Goal: Navigation & Orientation: Find specific page/section

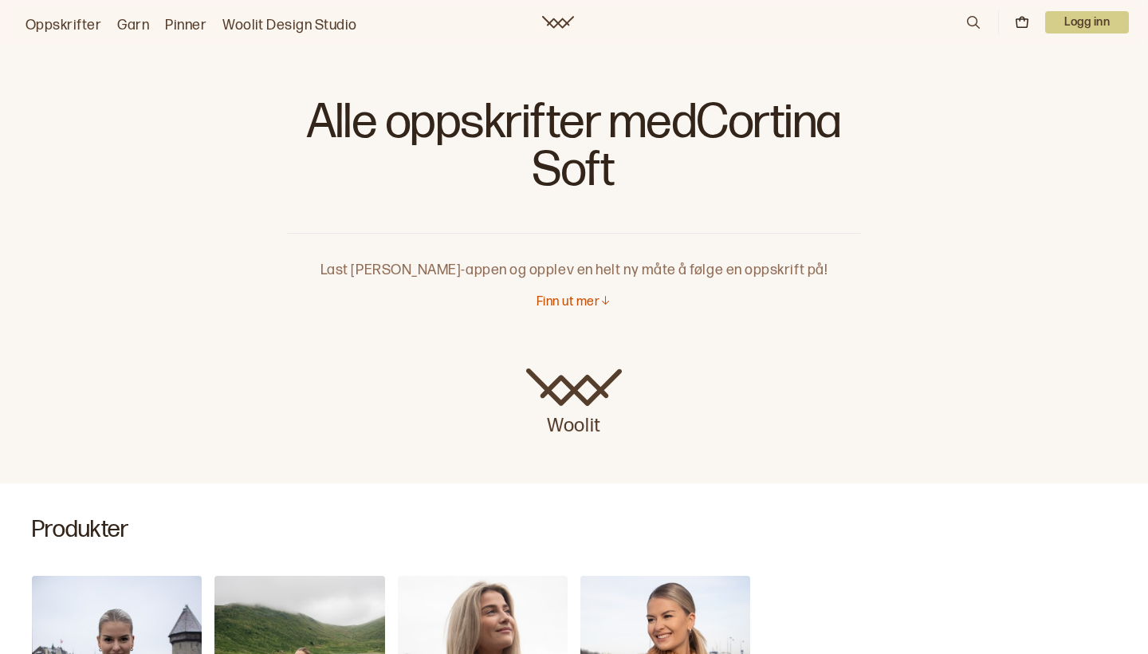
click at [50, 25] on link "Oppskrifter" at bounding box center [64, 25] width 76 height 22
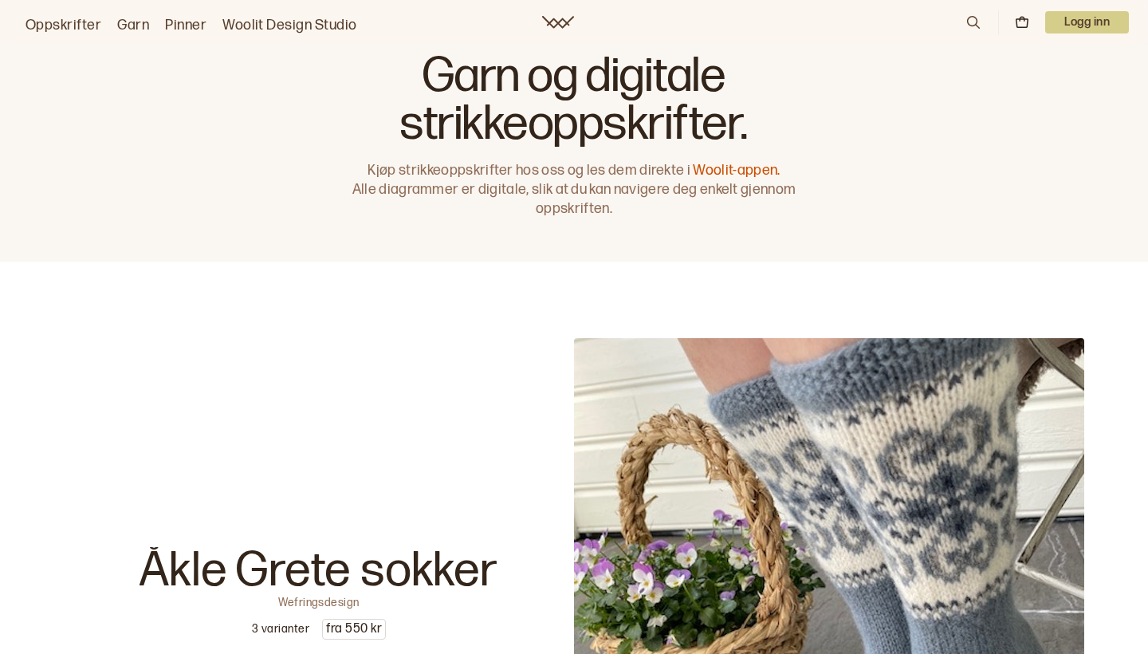
click at [50, 25] on link "Oppskrifter" at bounding box center [64, 25] width 76 height 22
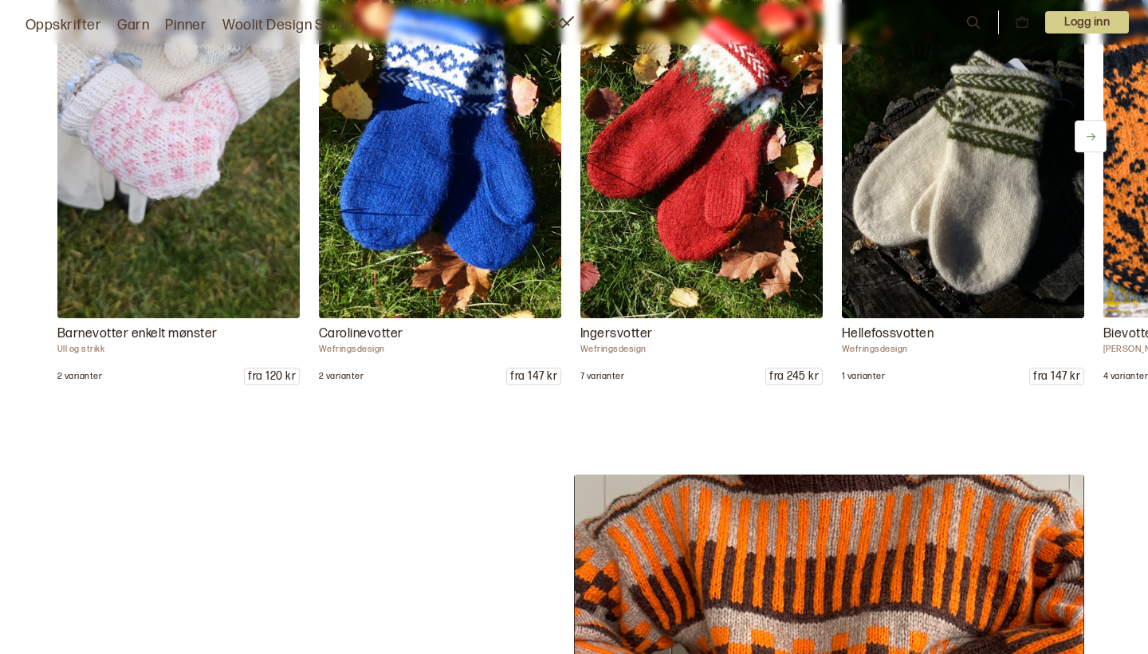
scroll to position [6312, 1]
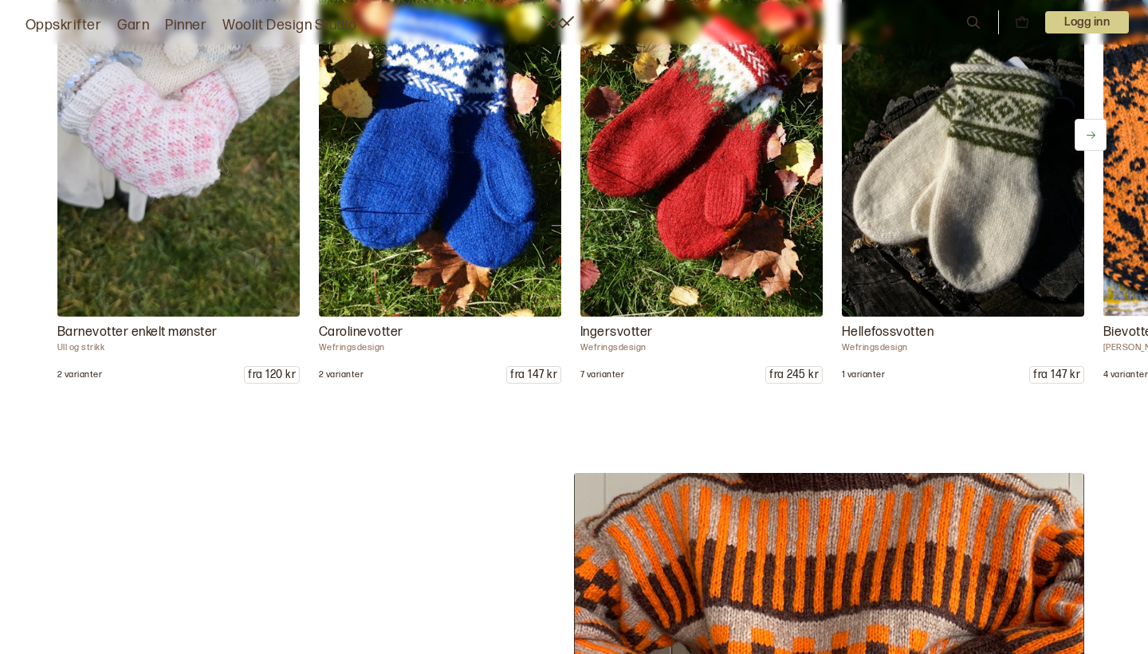
click at [50, 25] on link "Oppskrifter" at bounding box center [64, 25] width 76 height 22
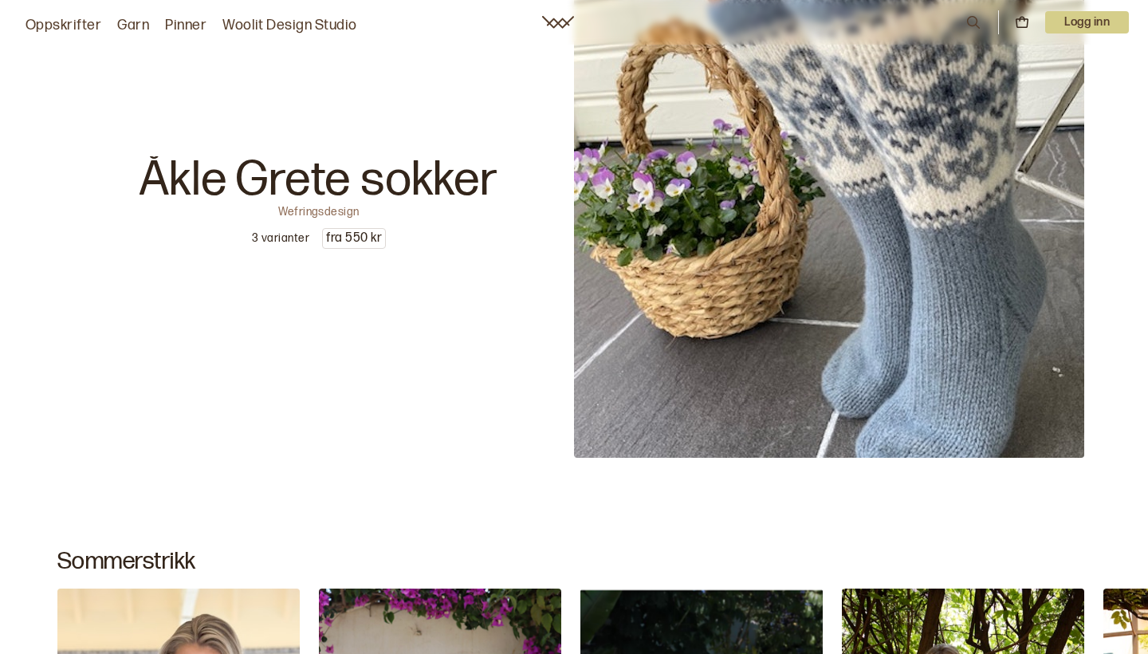
scroll to position [392, 0]
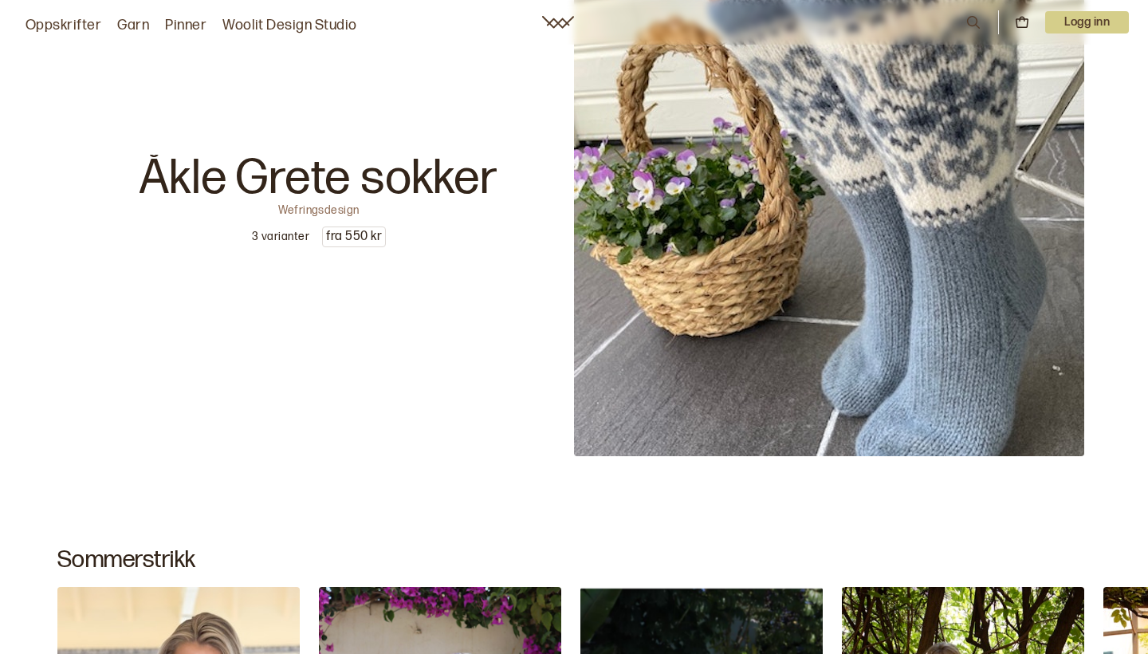
click at [727, 199] on img at bounding box center [829, 201] width 510 height 510
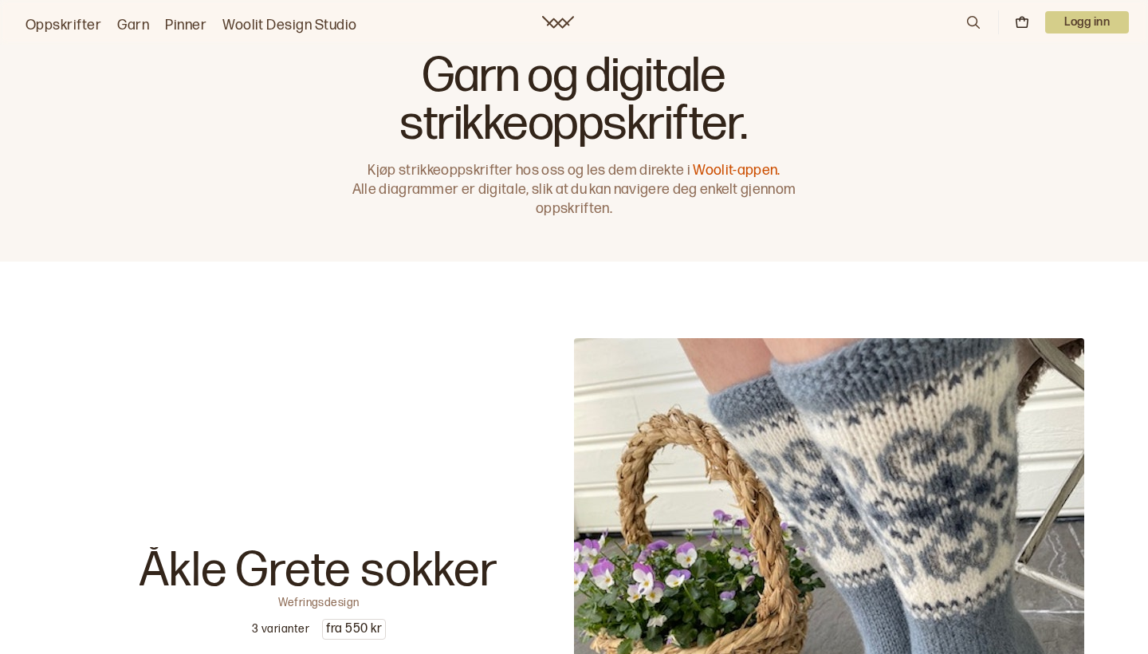
click at [41, 24] on link "Oppskrifter" at bounding box center [64, 25] width 76 height 22
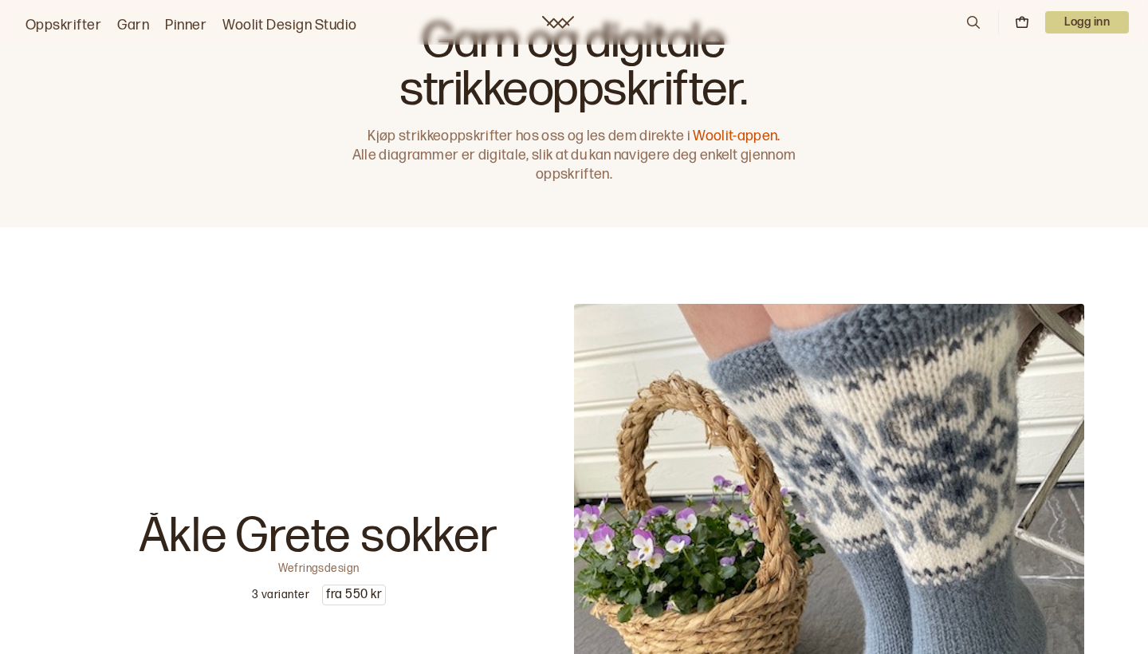
scroll to position [35, 0]
click at [136, 22] on link "Garn" at bounding box center [133, 25] width 32 height 22
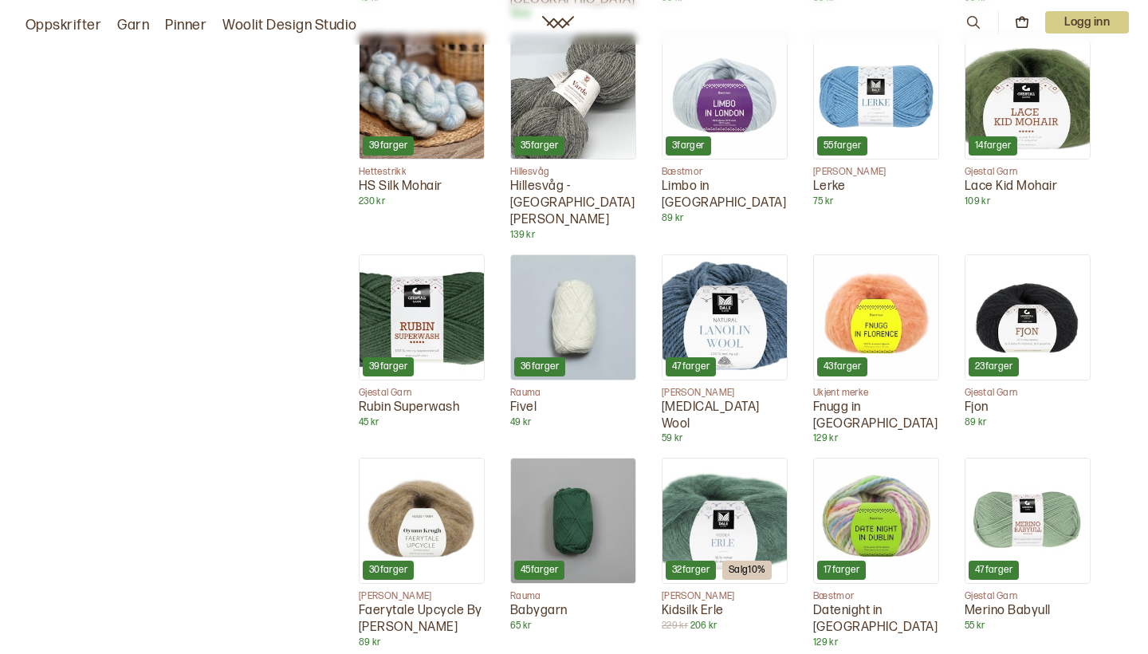
scroll to position [1777, 0]
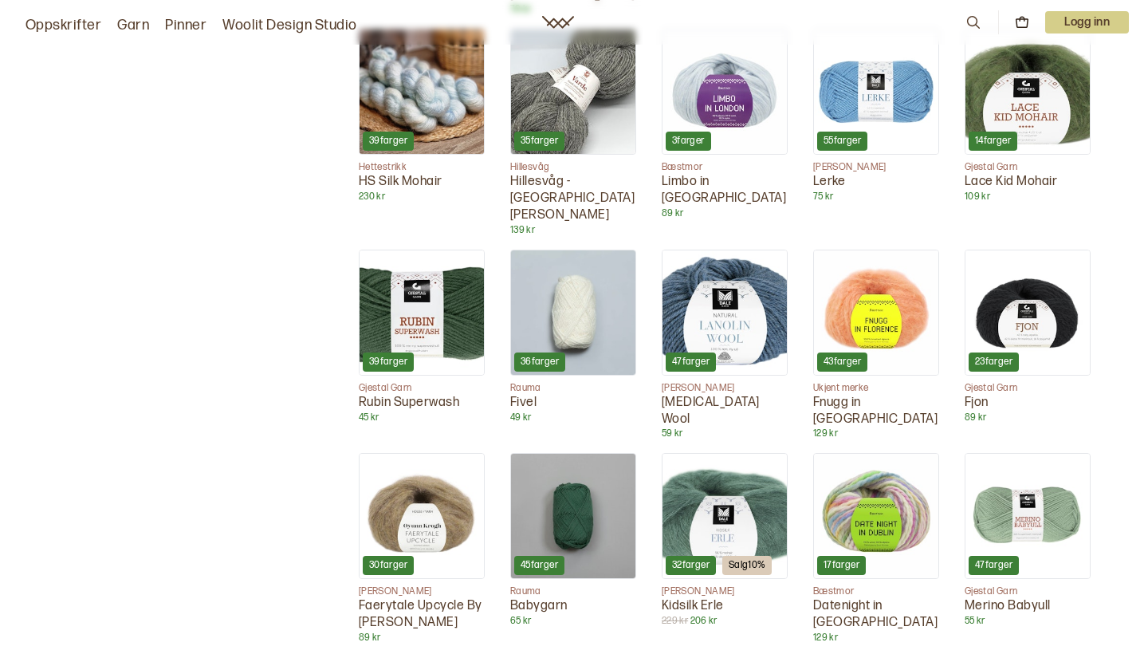
scroll to position [35, 0]
